Goal: Check status: Check status

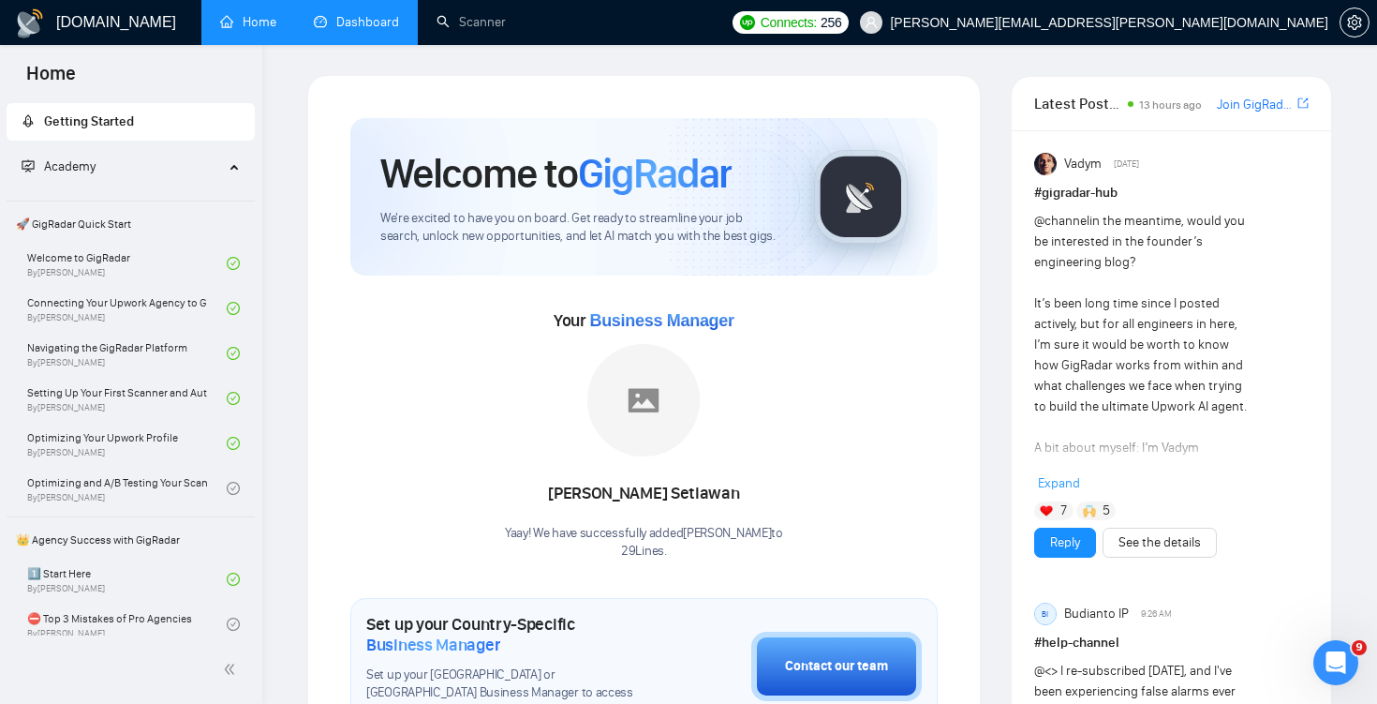
click at [372, 30] on link "Dashboard" at bounding box center [356, 22] width 85 height 16
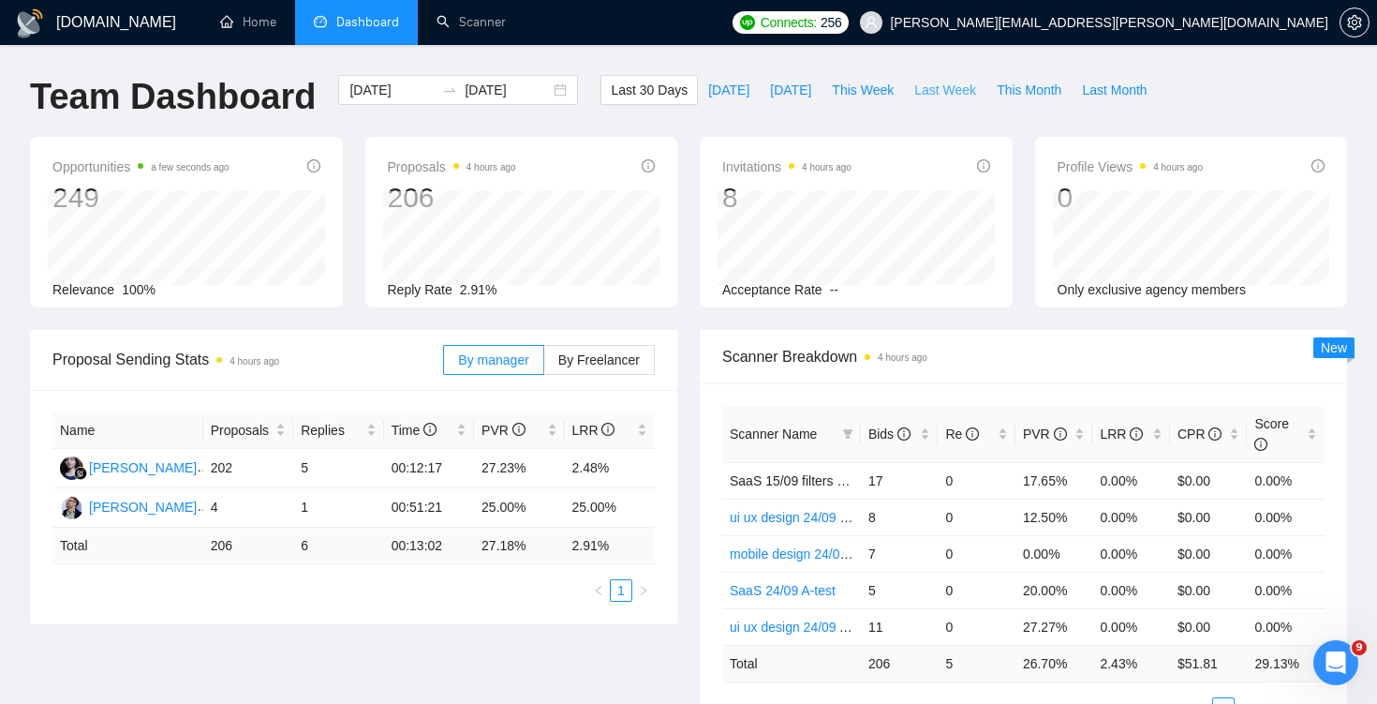
click at [949, 99] on span "Last Week" at bounding box center [945, 90] width 62 height 21
type input "[DATE]"
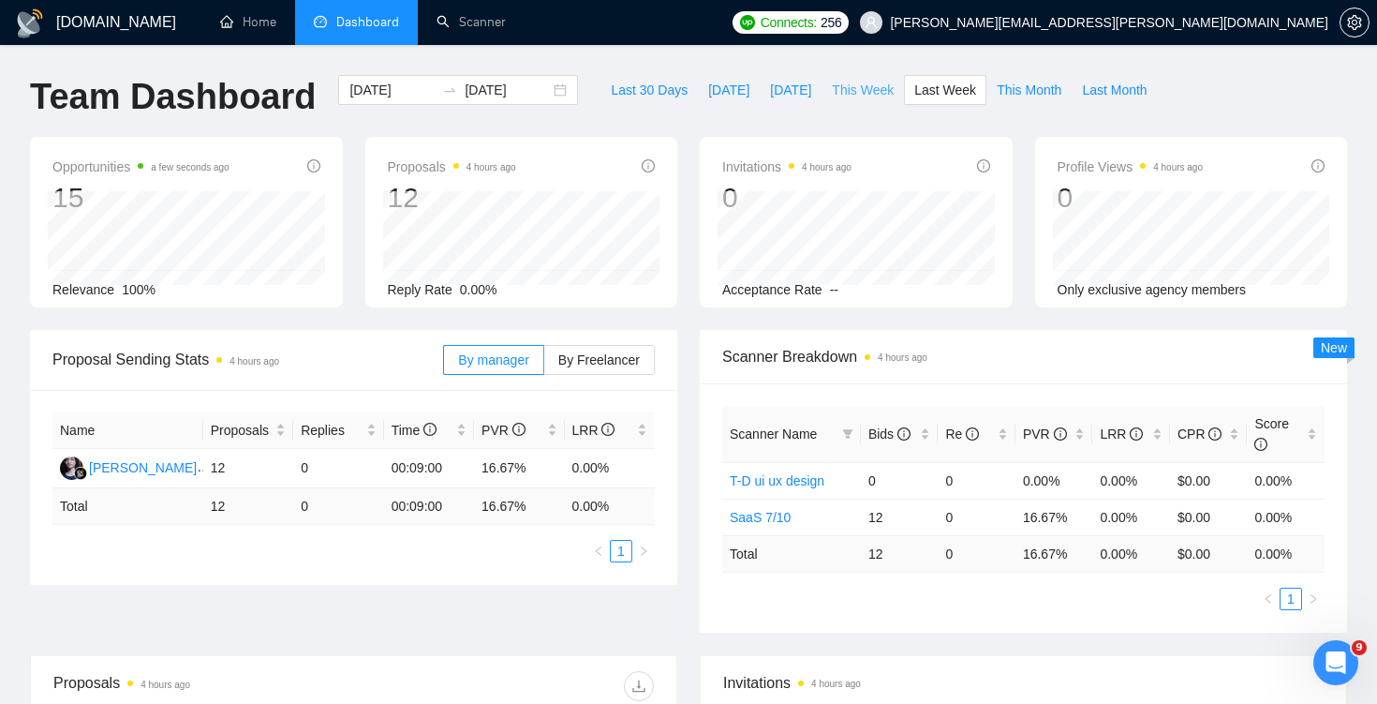
click at [880, 97] on span "This Week" at bounding box center [863, 90] width 62 height 21
type input "[DATE]"
